Goal: Information Seeking & Learning: Learn about a topic

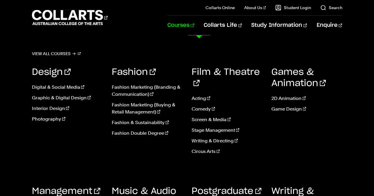
click at [194, 25] on link "Courses" at bounding box center [180, 25] width 27 height 19
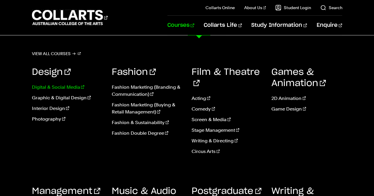
click at [61, 87] on link "Digital & Social Media" at bounding box center [67, 87] width 71 height 7
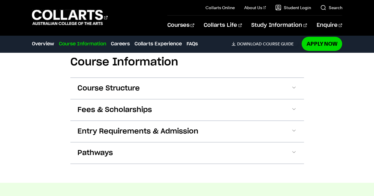
scroll to position [695, 0]
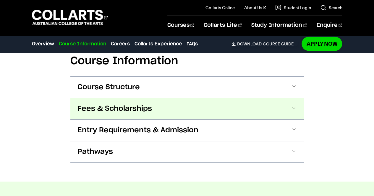
click at [187, 98] on button "Fees & Scholarships" at bounding box center [186, 108] width 233 height 21
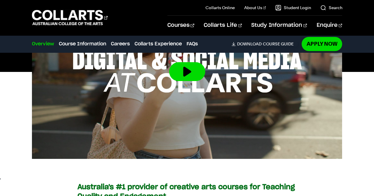
scroll to position [272, 0]
